Goal: Information Seeking & Learning: Learn about a topic

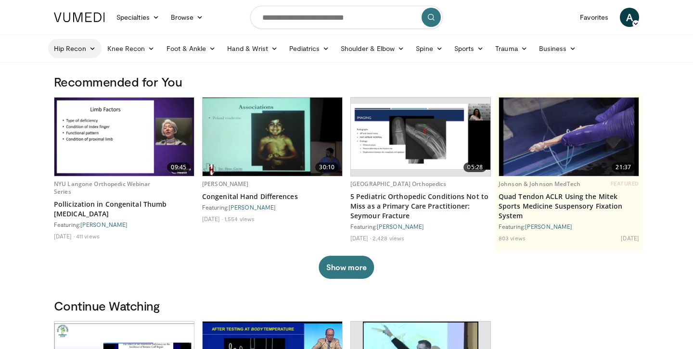
click at [75, 45] on link "Hip Recon" at bounding box center [74, 48] width 53 height 19
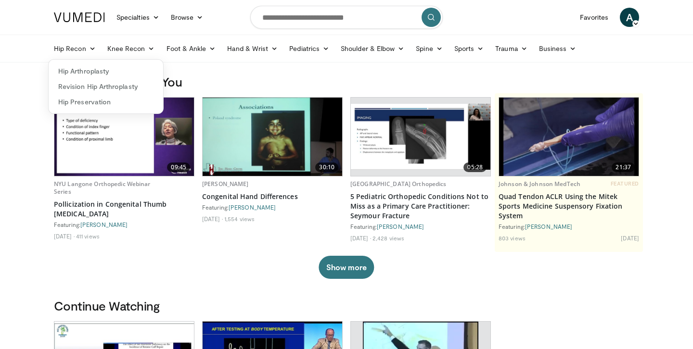
click at [126, 77] on link "Hip Arthroplasty" at bounding box center [106, 71] width 115 height 15
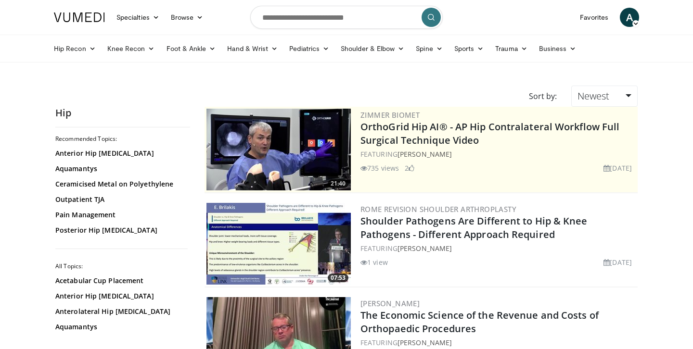
scroll to position [-1, 0]
click at [301, 22] on input "Search topics, interventions" at bounding box center [346, 17] width 193 height 23
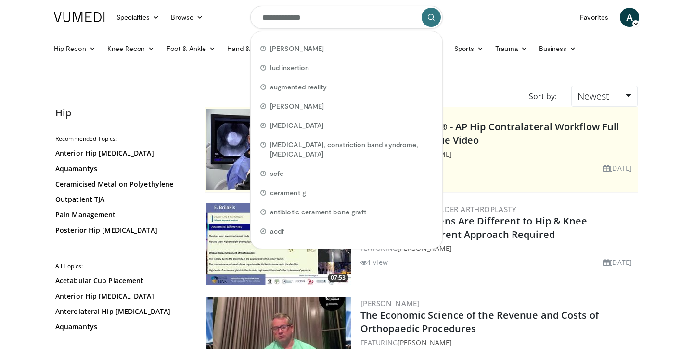
type input "**********"
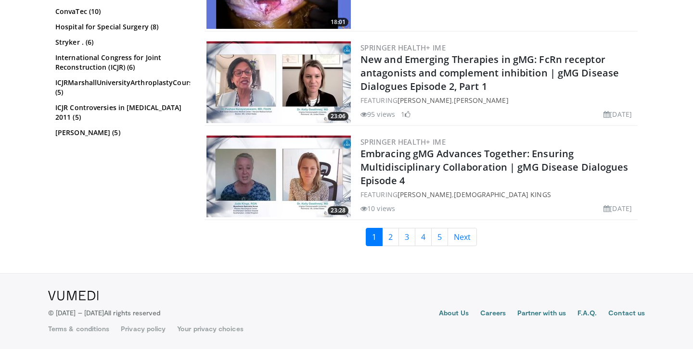
scroll to position [2332, 0]
click at [387, 239] on link "2" at bounding box center [390, 237] width 17 height 18
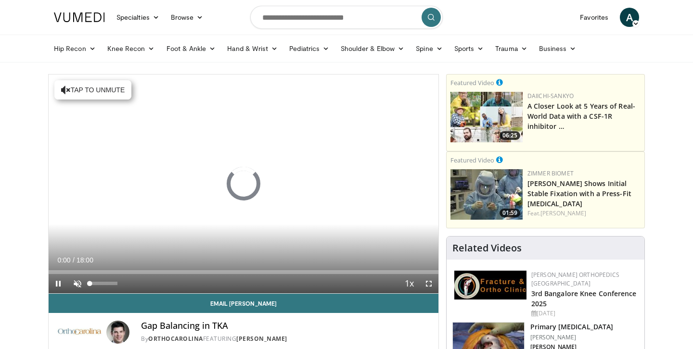
click at [83, 284] on span "Video Player" at bounding box center [77, 283] width 19 height 19
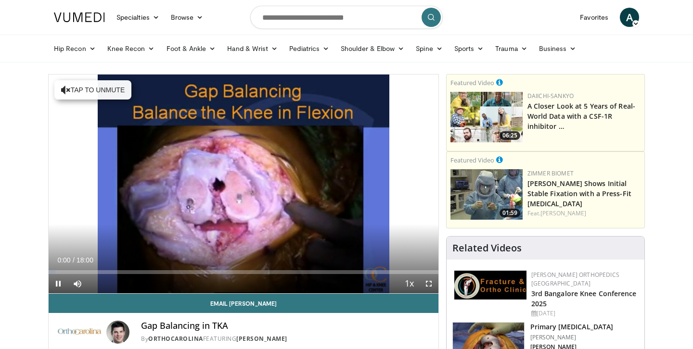
click at [426, 283] on span "Video Player" at bounding box center [428, 283] width 19 height 19
click at [426, 284] on span "Video Player" at bounding box center [428, 283] width 19 height 19
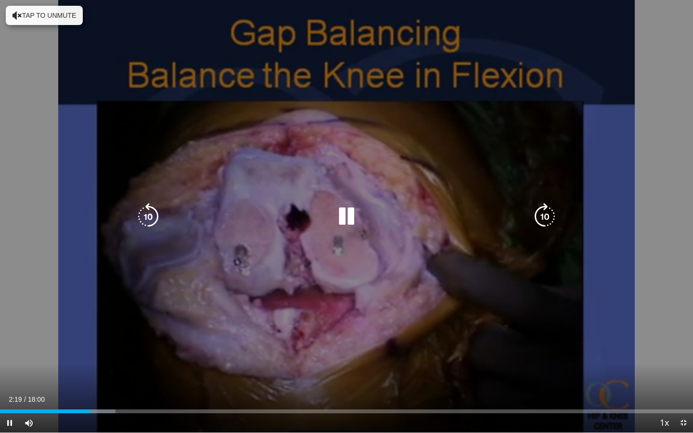
click at [337, 222] on icon "Video Player" at bounding box center [346, 216] width 27 height 27
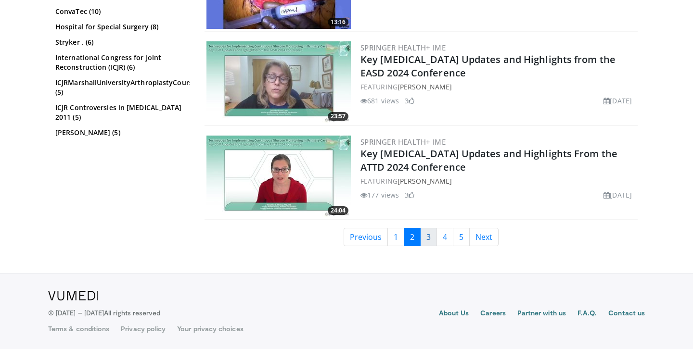
scroll to position [1860, 0]
click at [434, 240] on link "3" at bounding box center [428, 237] width 17 height 18
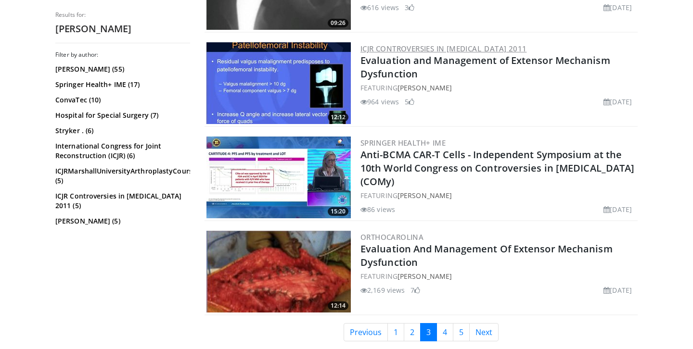
scroll to position [1734, 0]
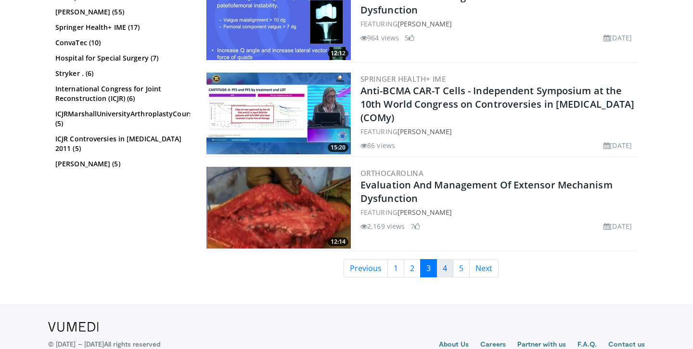
click at [438, 262] on link "4" at bounding box center [445, 268] width 17 height 18
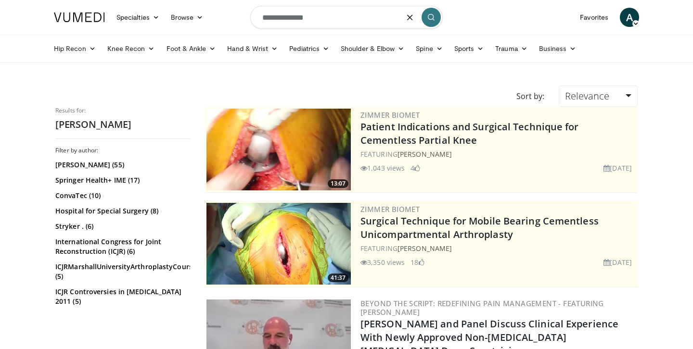
drag, startPoint x: 297, startPoint y: 10, endPoint x: 199, endPoint y: 1, distance: 98.1
click at [199, 1] on nav "Specialties Adult & Family Medicine Allergy, Asthma, Immunology Anesthesiology …" at bounding box center [346, 17] width 597 height 35
type input "**********"
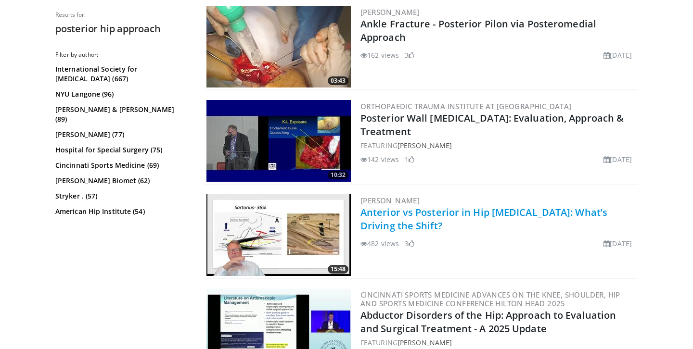
scroll to position [409, 0]
